Goal: Information Seeking & Learning: Learn about a topic

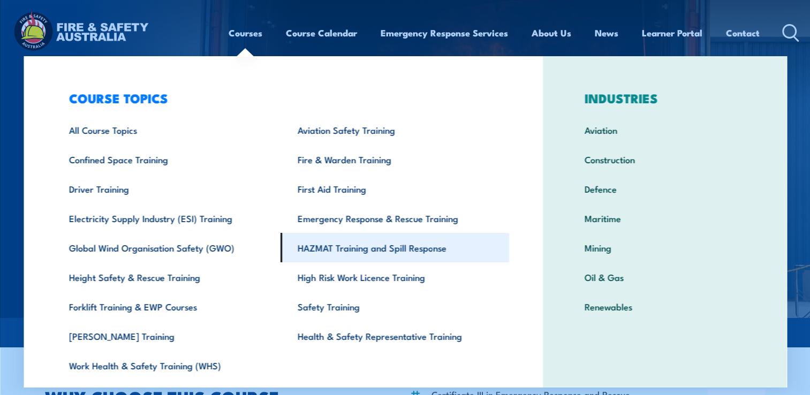
scroll to position [33, 0]
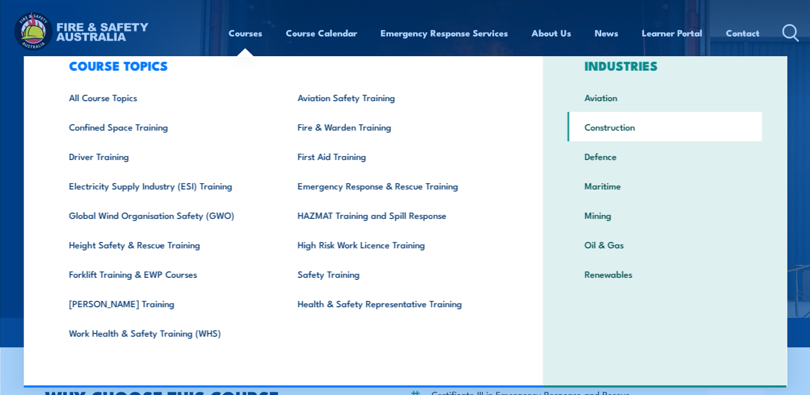
click at [610, 124] on link "Construction" at bounding box center [665, 126] width 194 height 29
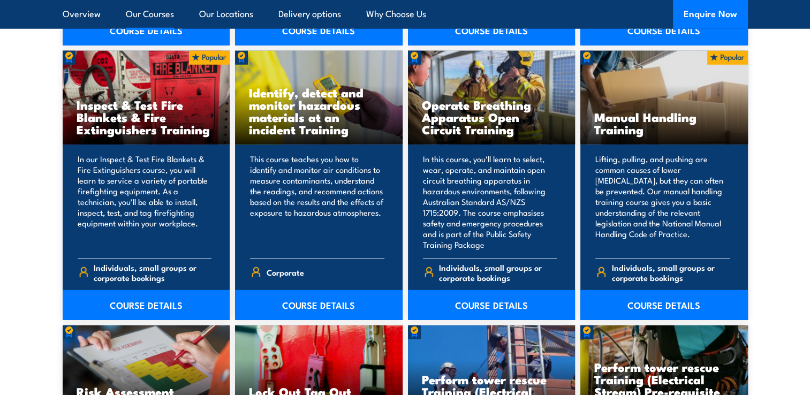
scroll to position [2998, 0]
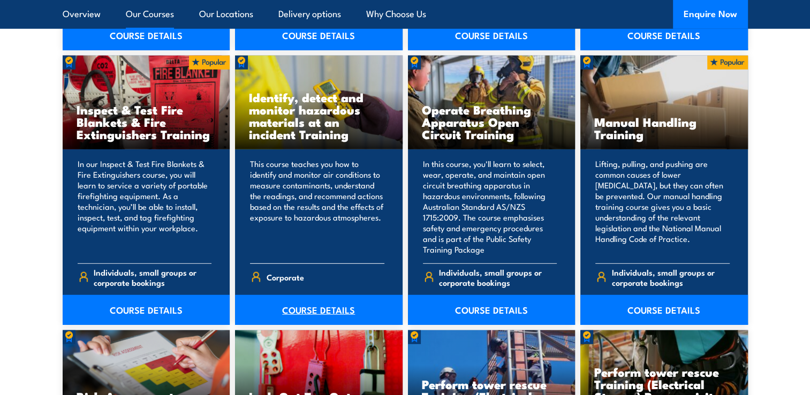
click at [306, 308] on link "COURSE DETAILS" at bounding box center [319, 310] width 168 height 30
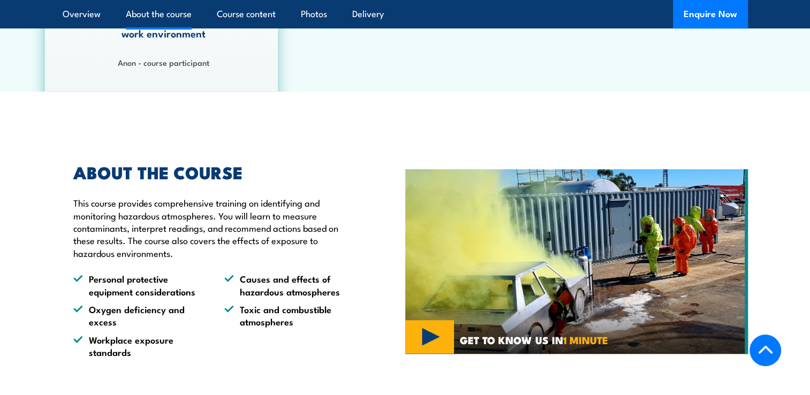
scroll to position [696, 0]
